Goal: Check status: Check status

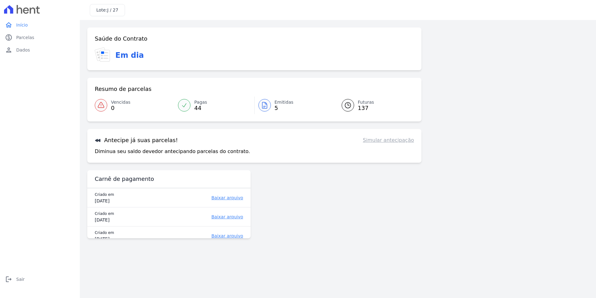
click at [111, 8] on span "J / 27" at bounding box center [112, 9] width 11 height 5
click at [31, 23] on link "home Início" at bounding box center [39, 25] width 75 height 12
click at [104, 103] on icon at bounding box center [100, 104] width 7 height 7
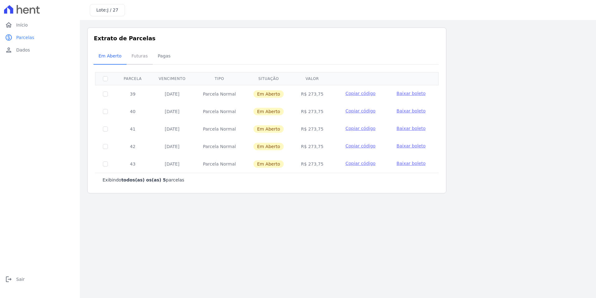
click at [133, 57] on span "Futuras" at bounding box center [140, 56] width 24 height 12
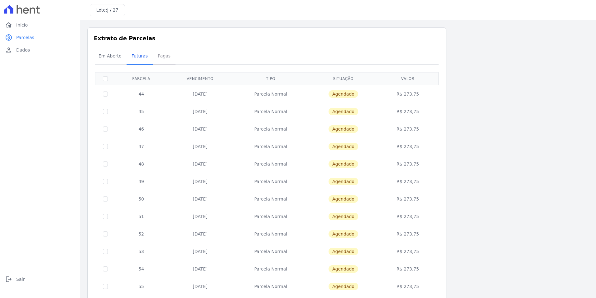
click at [157, 56] on span "Pagas" at bounding box center [164, 56] width 20 height 12
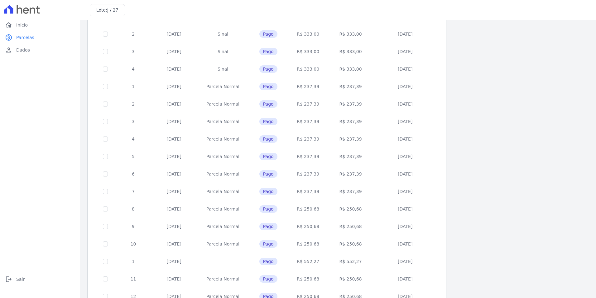
scroll to position [173, 0]
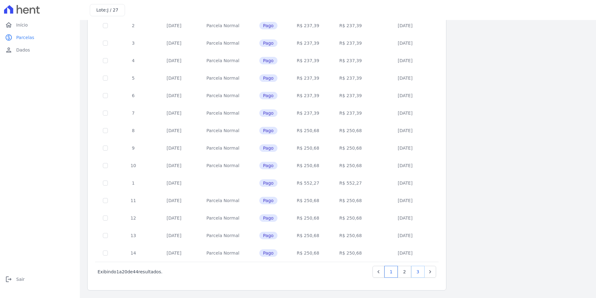
click at [418, 271] on link "3" at bounding box center [417, 271] width 13 height 12
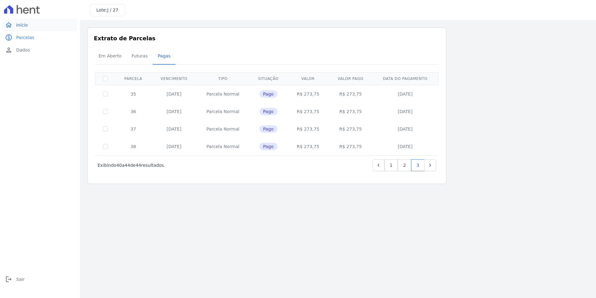
click at [24, 27] on span "Início" at bounding box center [22, 25] width 12 height 6
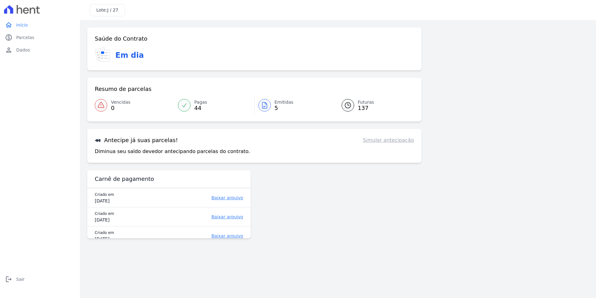
click at [35, 10] on icon at bounding box center [33, 10] width 6 height 6
click at [24, 278] on link "logout Sair" at bounding box center [39, 279] width 75 height 12
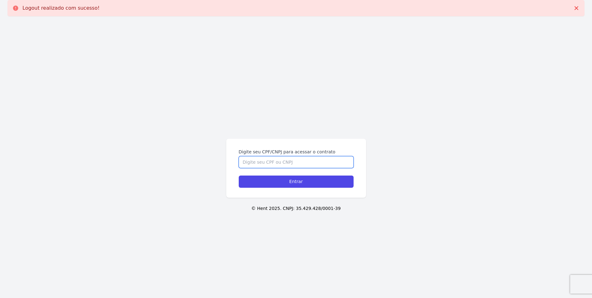
click at [328, 164] on input "Digite seu CPF/CNPJ para acessar o contrato" at bounding box center [296, 162] width 115 height 12
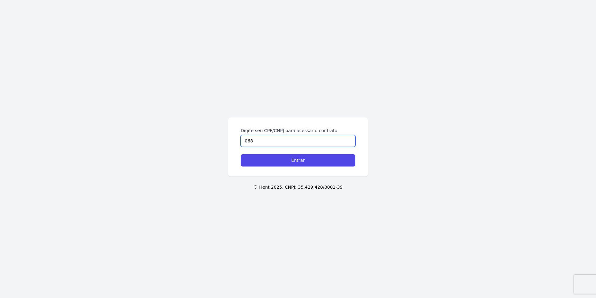
click at [276, 138] on input "068" at bounding box center [298, 141] width 115 height 12
type input "06897771406"
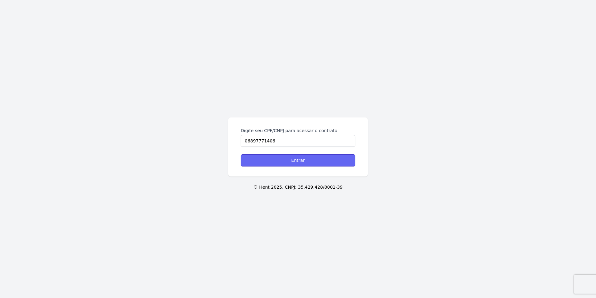
click at [297, 163] on input "Entrar" at bounding box center [298, 160] width 115 height 12
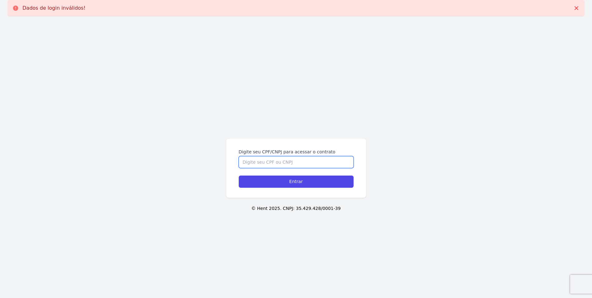
click at [299, 158] on input "Digite seu CPF/CNPJ para acessar o contrato" at bounding box center [296, 162] width 115 height 12
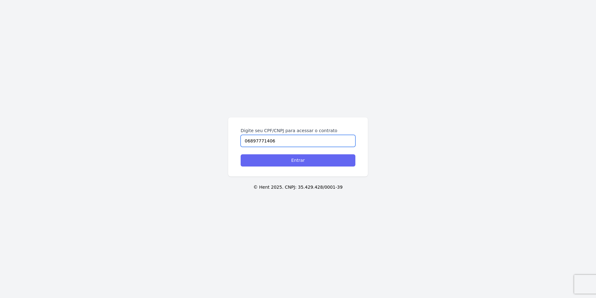
type input "06897771406"
click at [284, 158] on input "Entrar" at bounding box center [298, 160] width 115 height 12
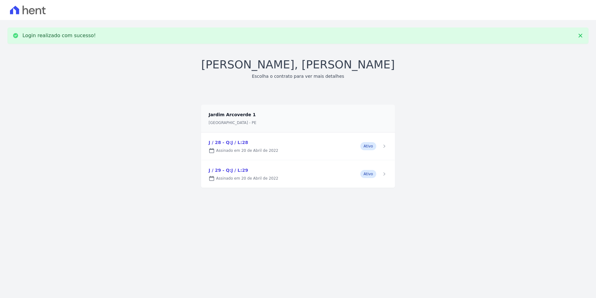
click at [224, 146] on link at bounding box center [298, 145] width 194 height 27
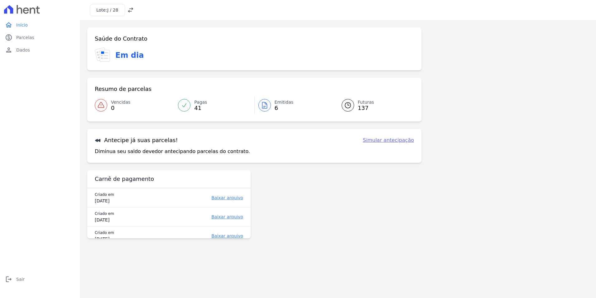
click at [114, 105] on span "Vencidas" at bounding box center [120, 102] width 19 height 7
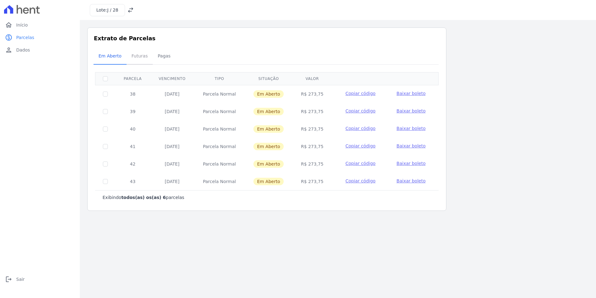
click at [143, 57] on span "Futuras" at bounding box center [140, 56] width 24 height 12
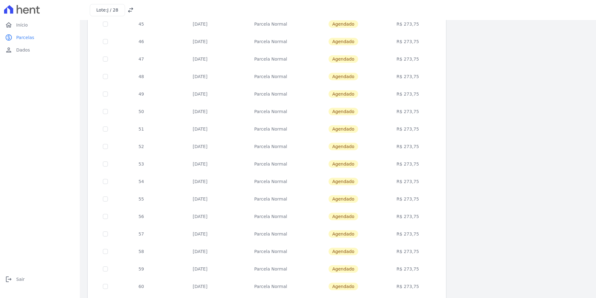
scroll to position [173, 0]
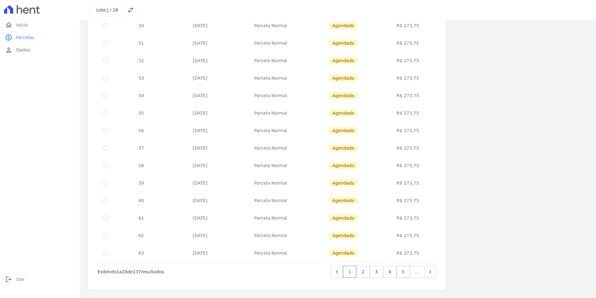
click at [405, 271] on link "5" at bounding box center [403, 271] width 13 height 12
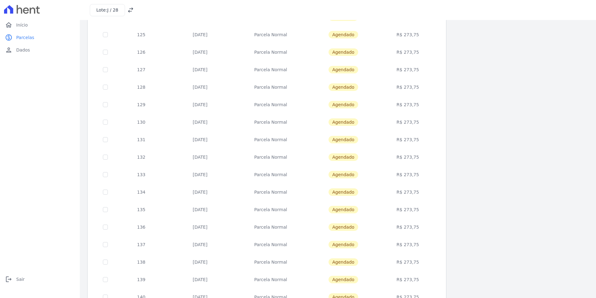
scroll to position [173, 0]
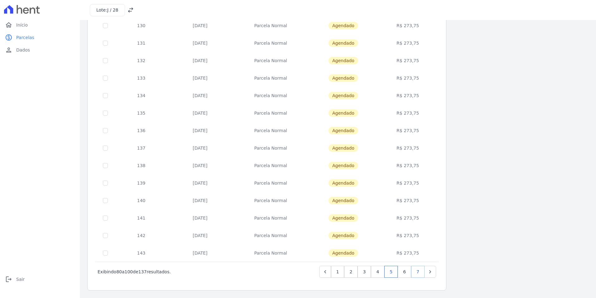
click at [417, 273] on link "7" at bounding box center [417, 271] width 13 height 12
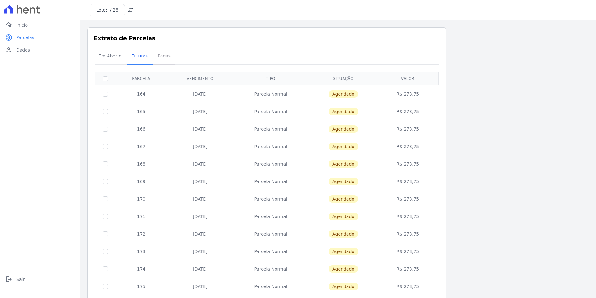
click at [160, 61] on span "Pagas" at bounding box center [164, 56] width 20 height 12
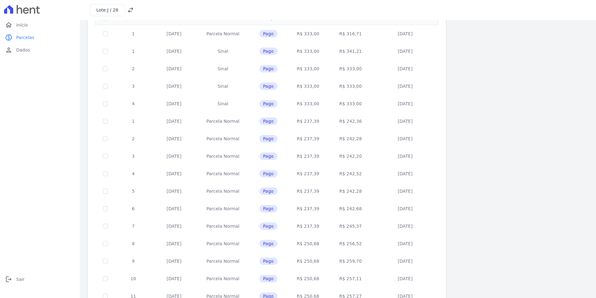
scroll to position [173, 0]
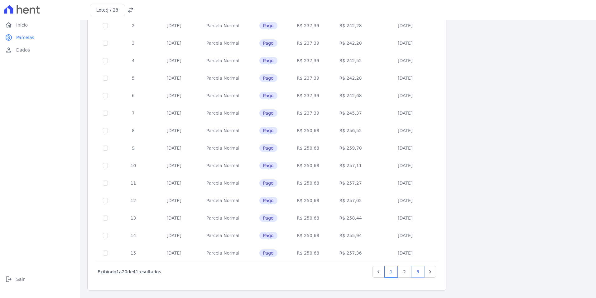
click at [421, 272] on link "3" at bounding box center [417, 271] width 13 height 12
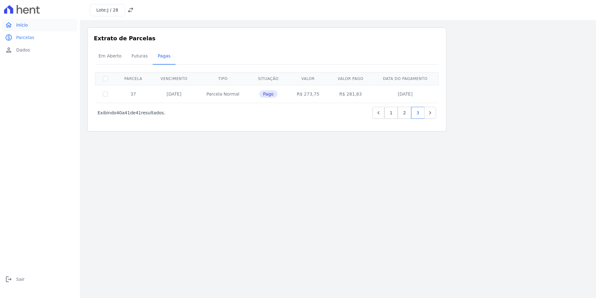
click at [28, 21] on link "home Início" at bounding box center [39, 25] width 75 height 12
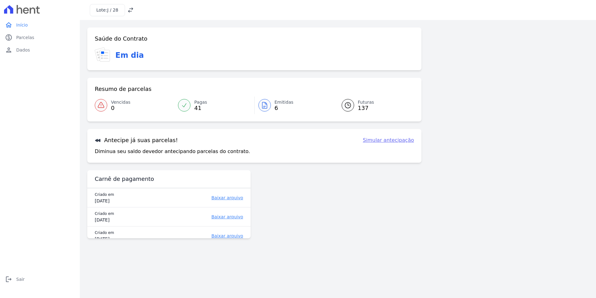
click at [128, 12] on icon at bounding box center [131, 10] width 6 height 6
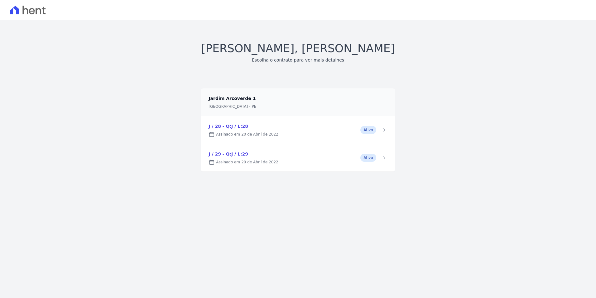
click at [247, 154] on link at bounding box center [298, 157] width 194 height 27
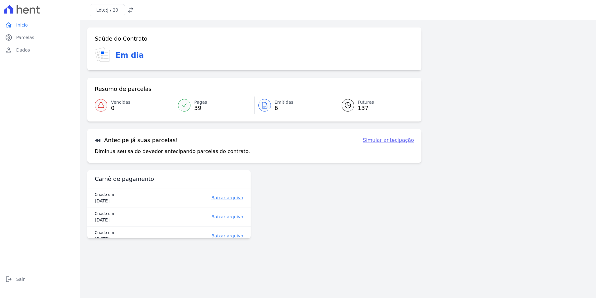
click at [356, 104] on link "Futuras 137" at bounding box center [374, 104] width 80 height 17
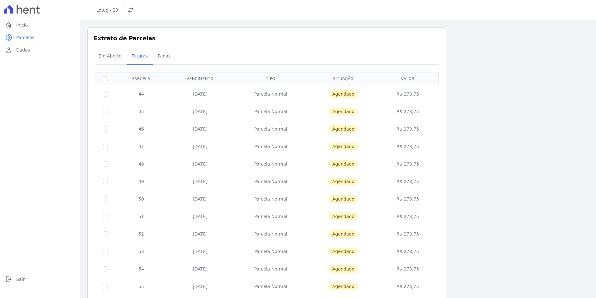
scroll to position [173, 0]
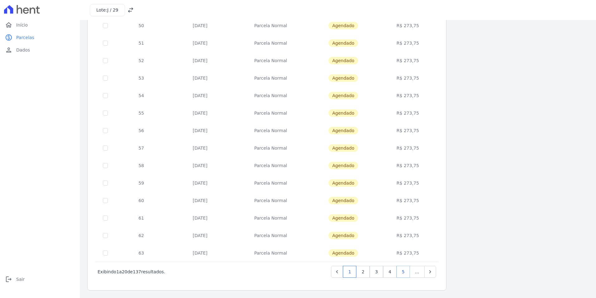
click at [405, 273] on link "5" at bounding box center [403, 271] width 13 height 12
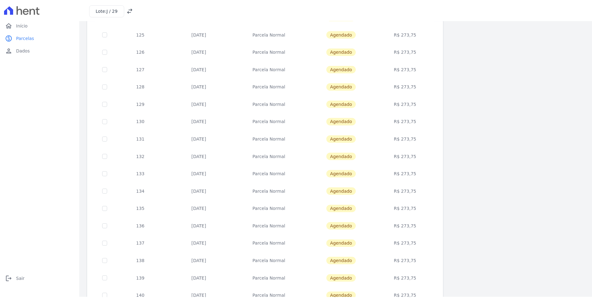
scroll to position [173, 0]
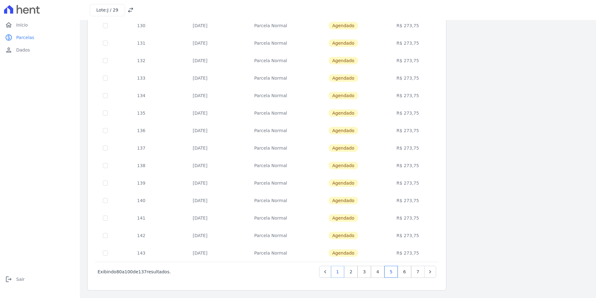
click at [340, 272] on link "1" at bounding box center [337, 271] width 13 height 12
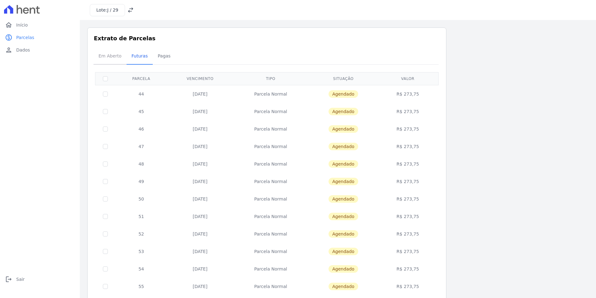
click at [108, 58] on span "Em Aberto" at bounding box center [110, 56] width 31 height 12
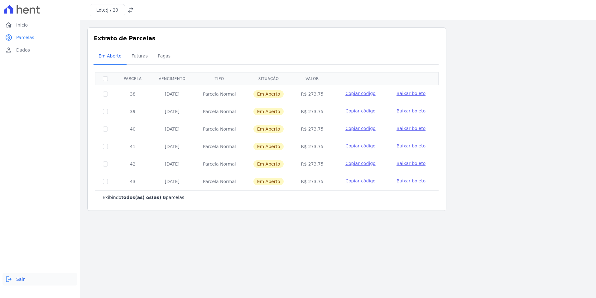
click at [24, 275] on link "logout Sair" at bounding box center [39, 279] width 75 height 12
